Goal: Transaction & Acquisition: Purchase product/service

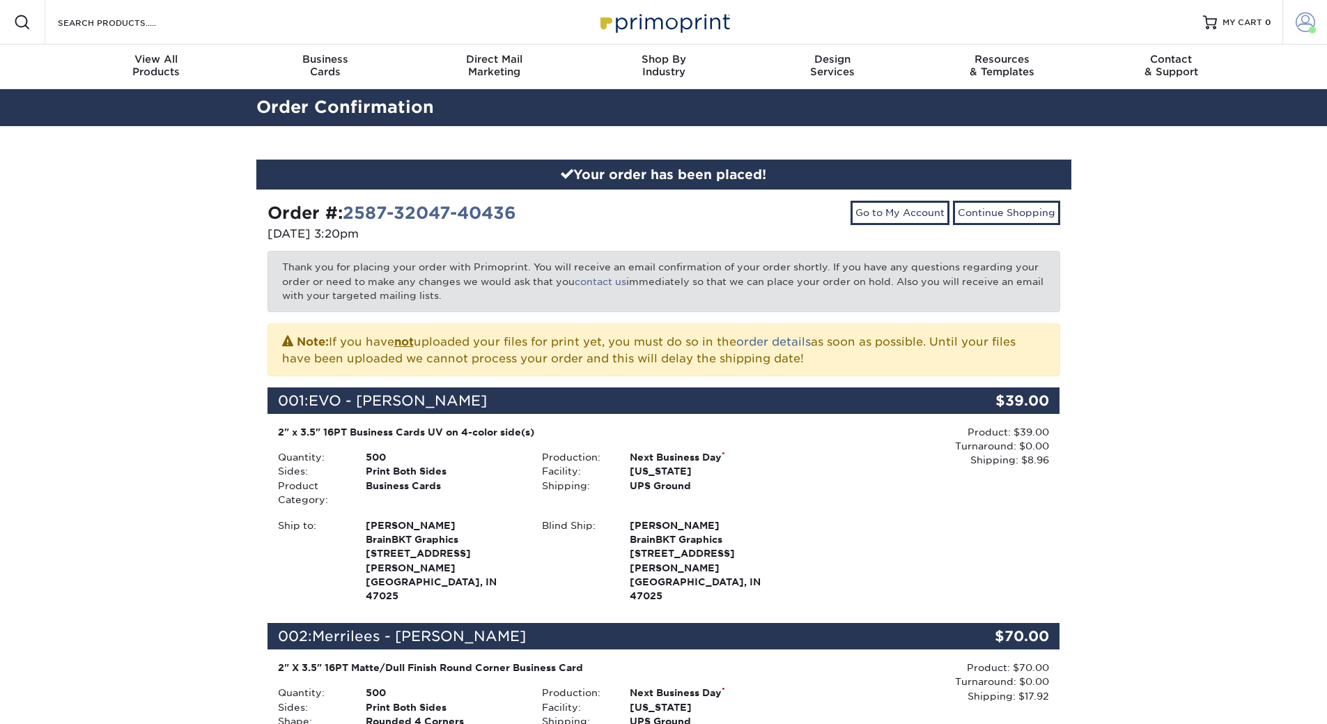
click at [1303, 28] on span at bounding box center [1306, 23] width 20 height 20
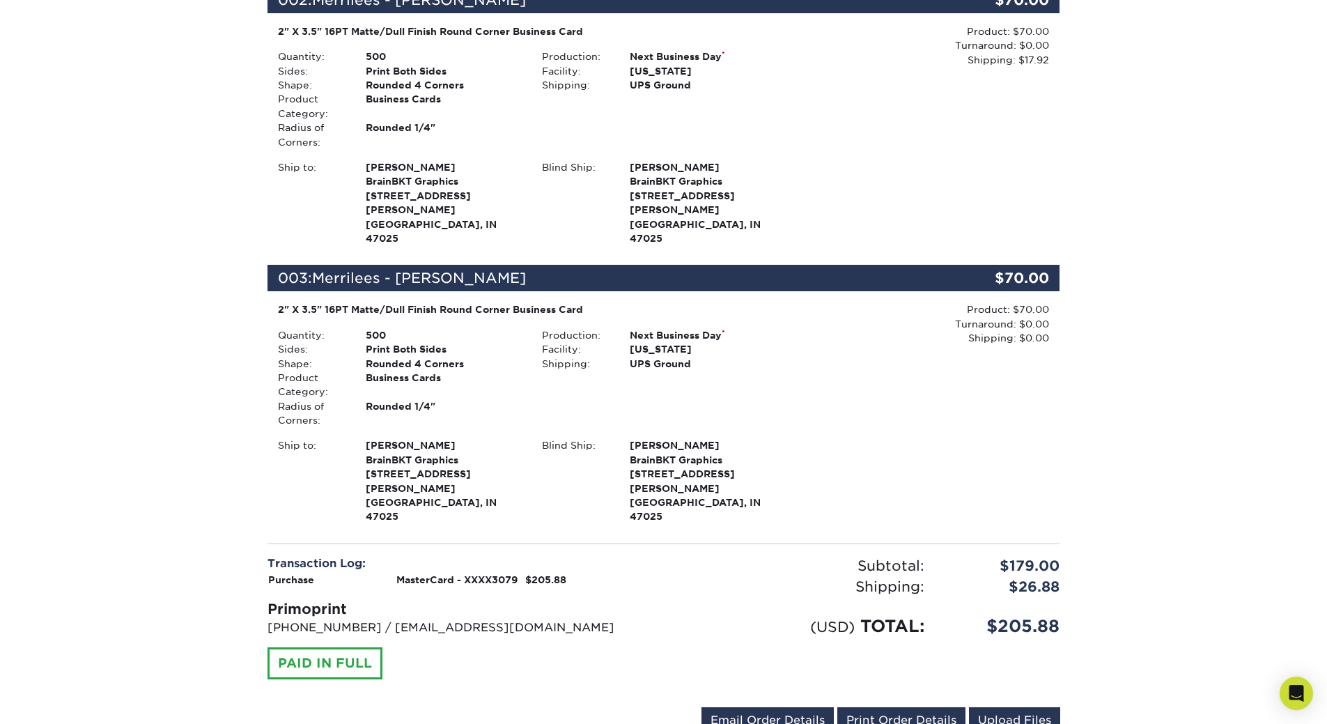
scroll to position [554, 0]
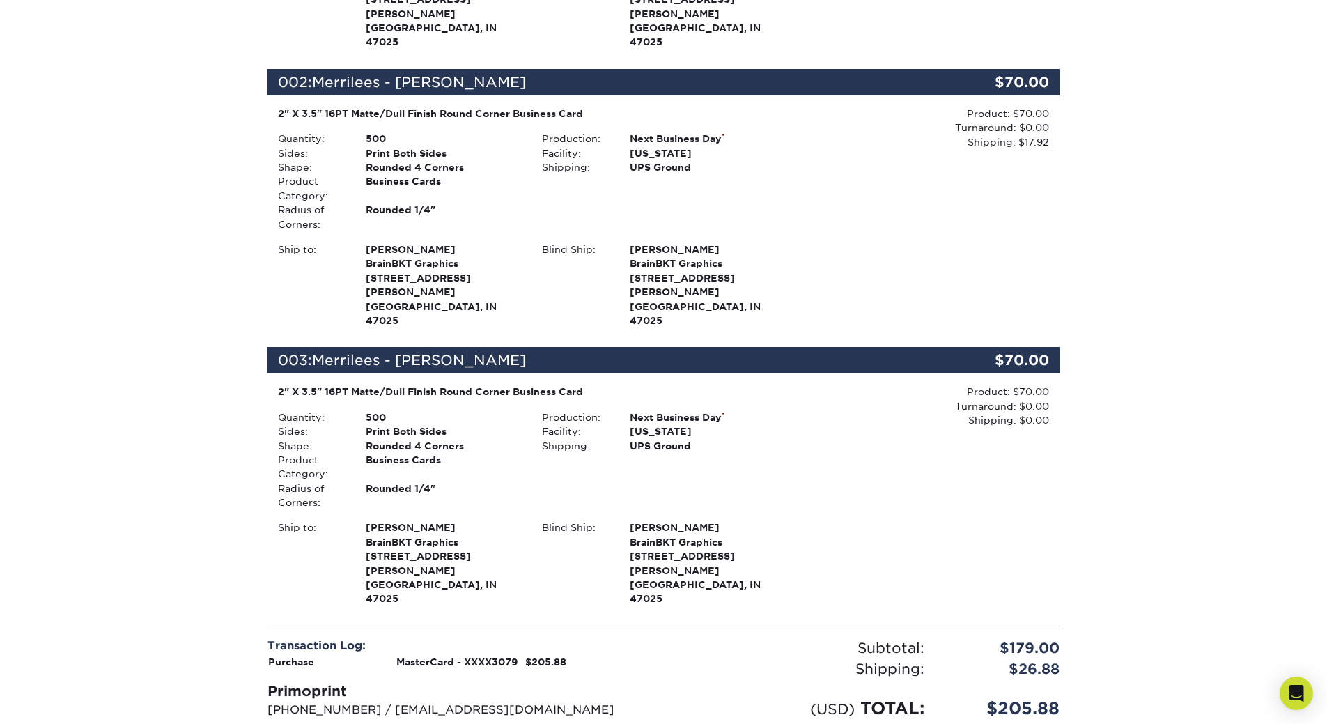
click at [1178, 484] on div "Your order has been placed! Order #: 2587-32047-40436 08/07/2025 3:20pm Go to M…" at bounding box center [663, 219] width 1327 height 1294
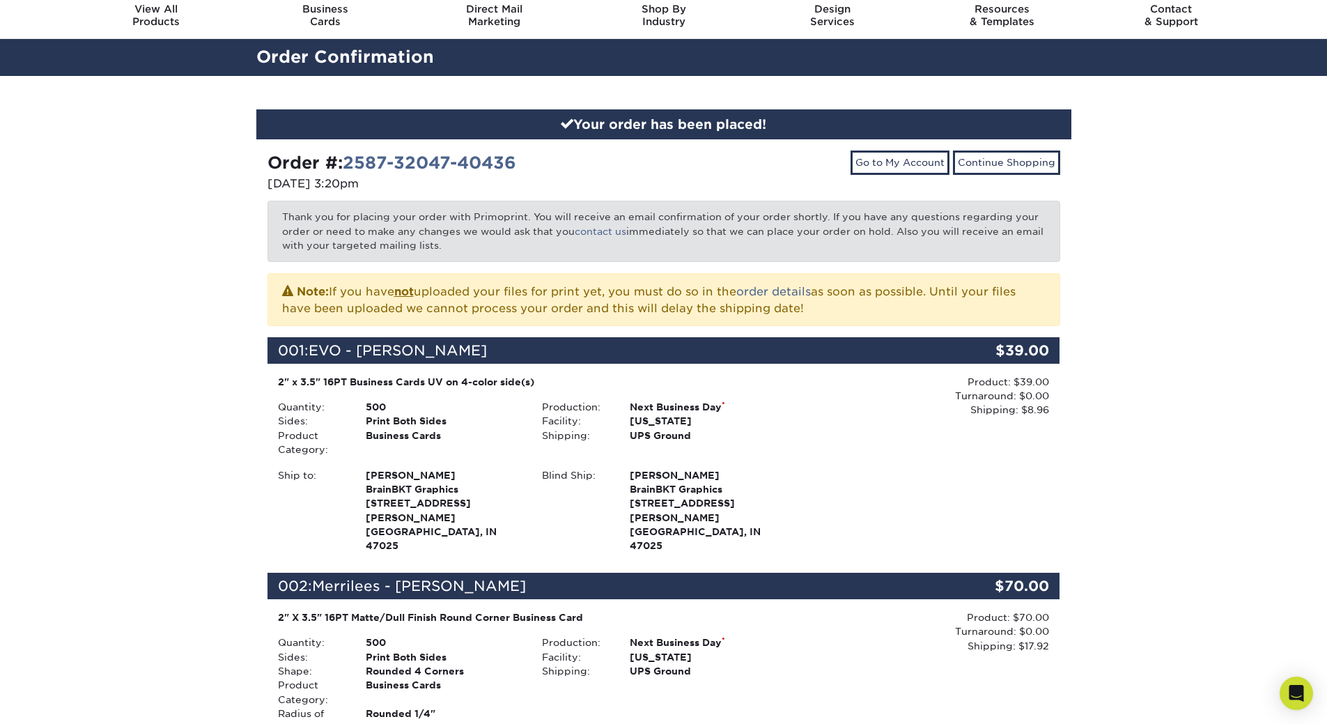
scroll to position [0, 0]
